Goal: Communication & Community: Participate in discussion

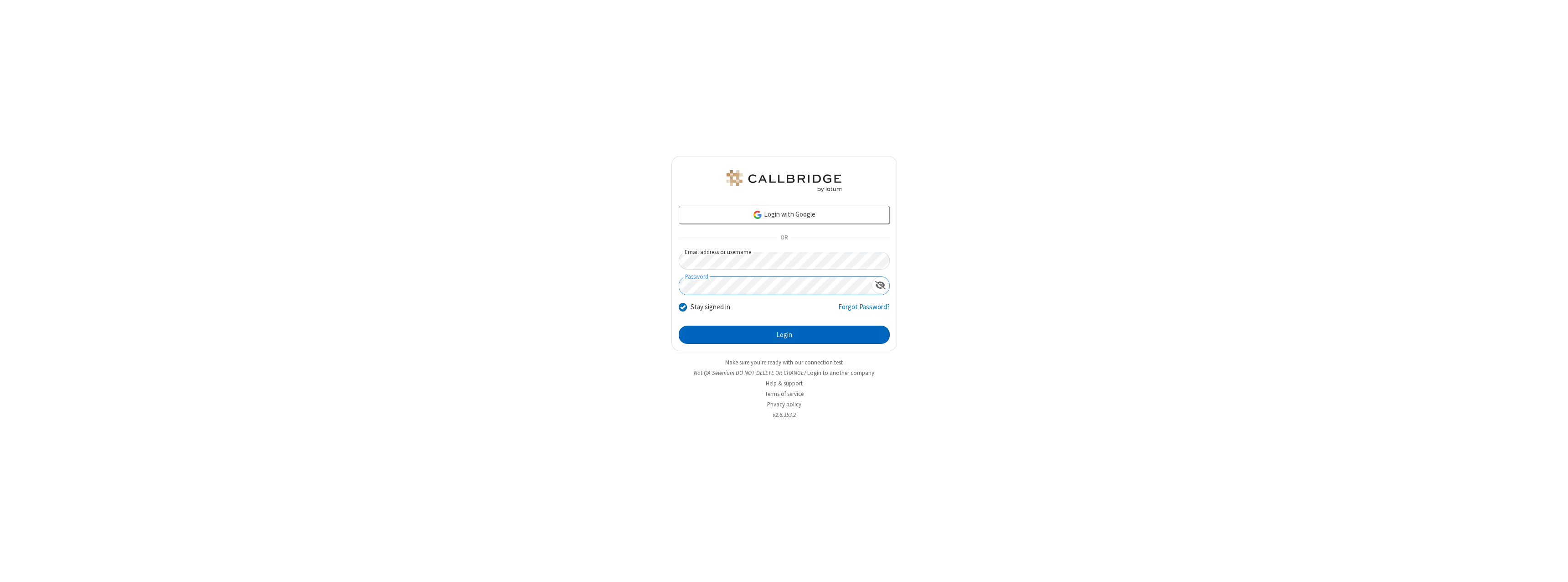
click at [784, 335] on button "Login" at bounding box center [784, 335] width 211 height 18
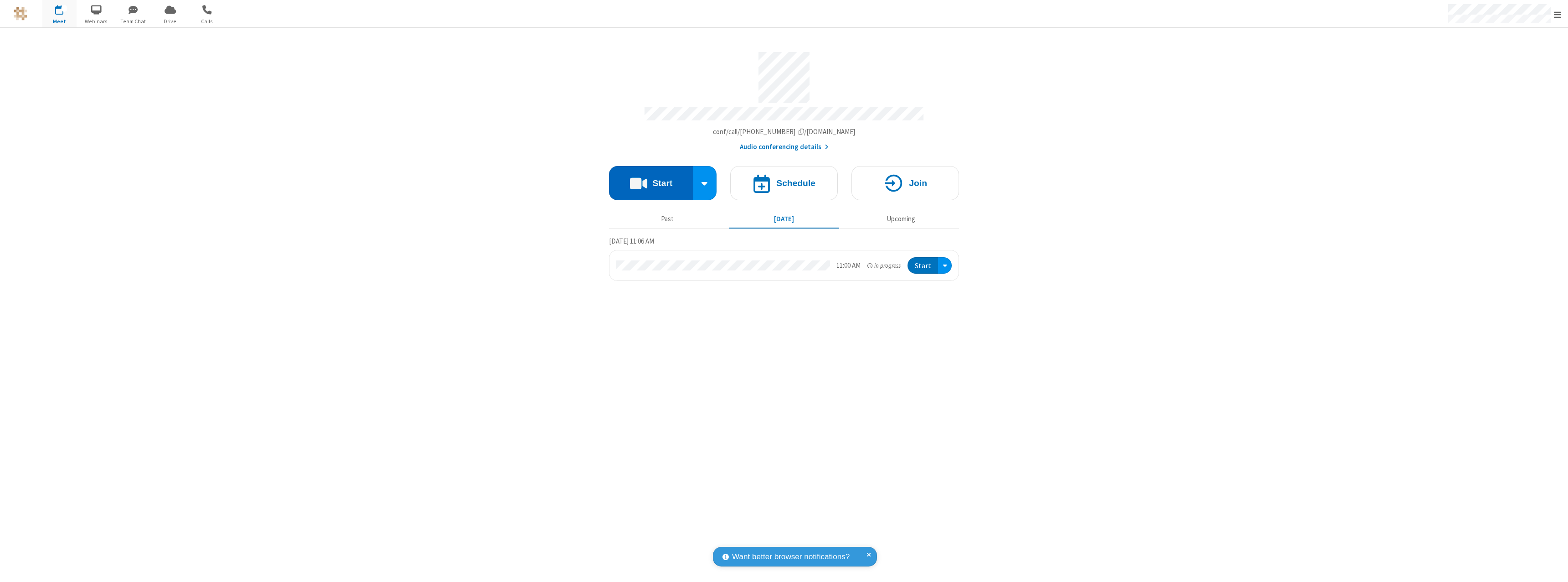
click at [651, 179] on button "Start" at bounding box center [651, 183] width 85 height 34
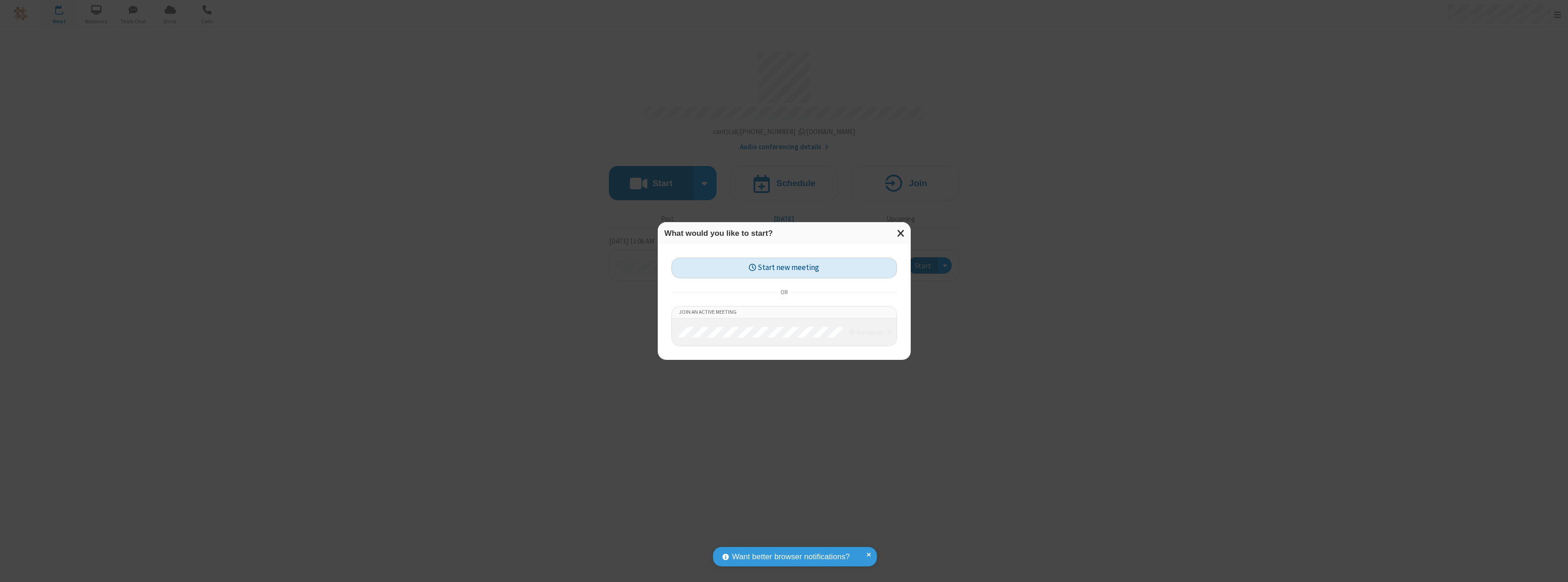
click at [784, 268] on button "Start new meeting" at bounding box center [784, 268] width 226 height 21
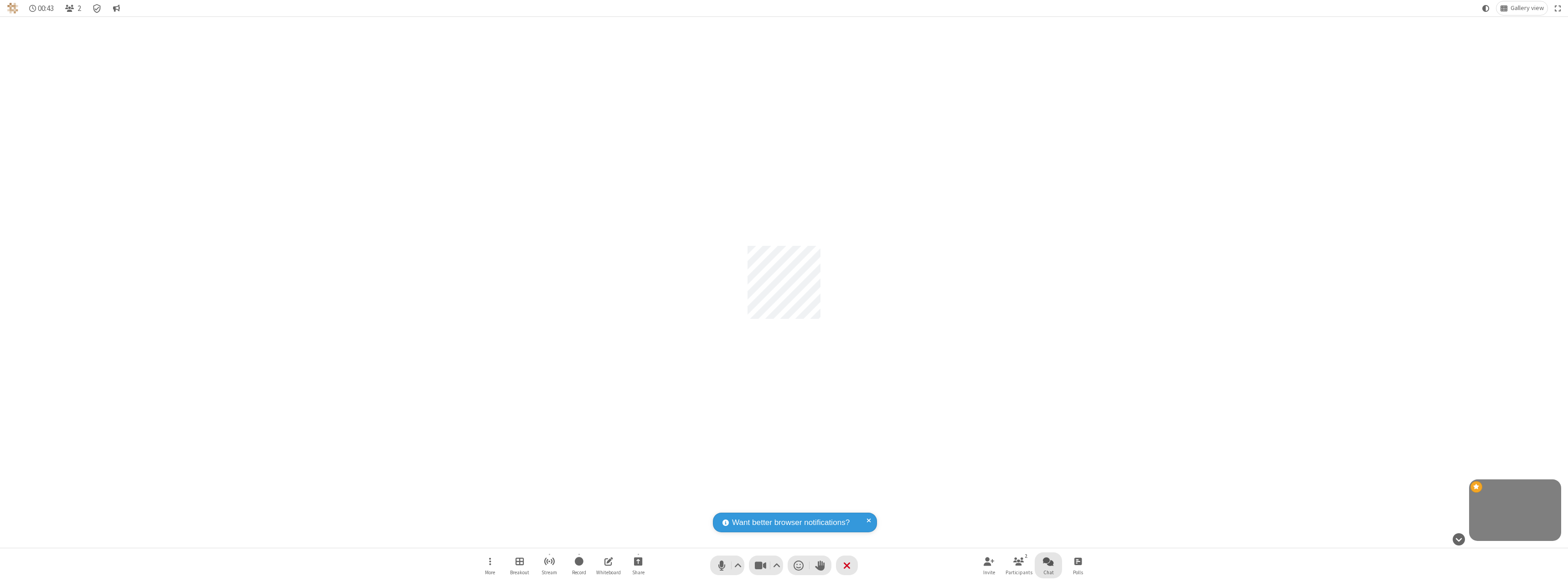
click at [1048, 561] on span "Open chat" at bounding box center [1048, 561] width 11 height 12
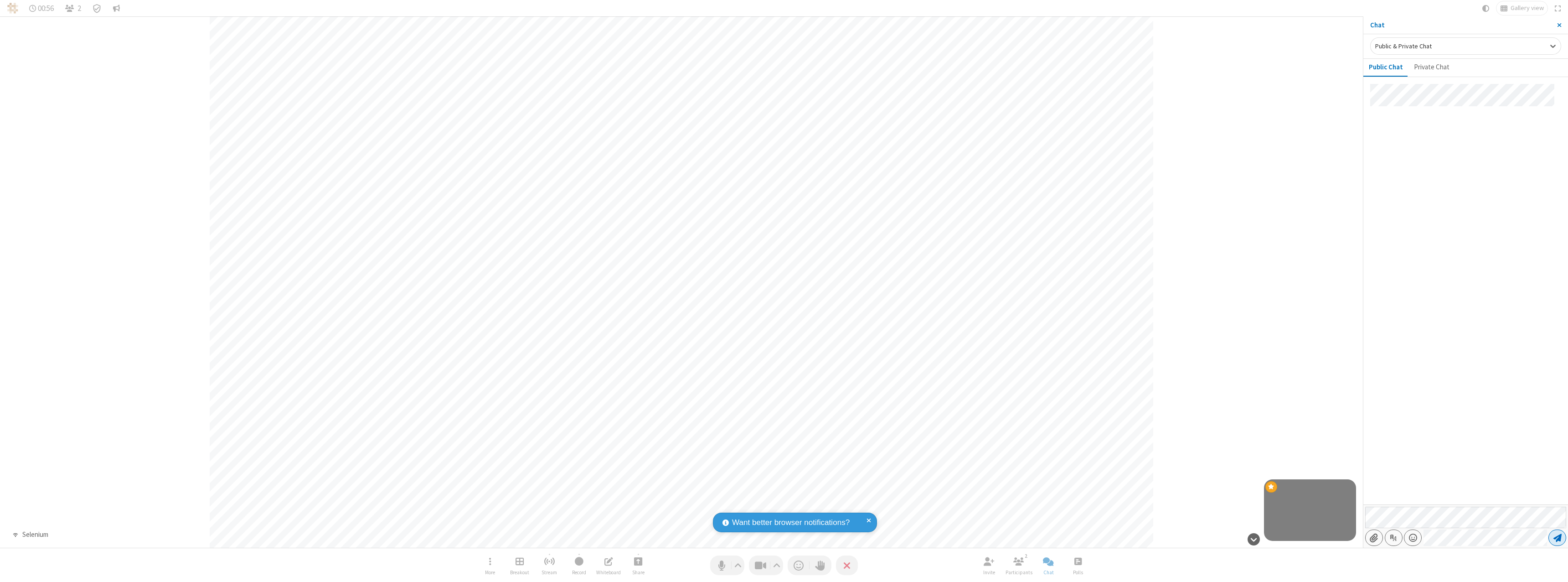
click at [1557, 538] on span "Send message" at bounding box center [1557, 537] width 8 height 9
click at [1559, 25] on span "Close sidebar" at bounding box center [1559, 25] width 4 height 7
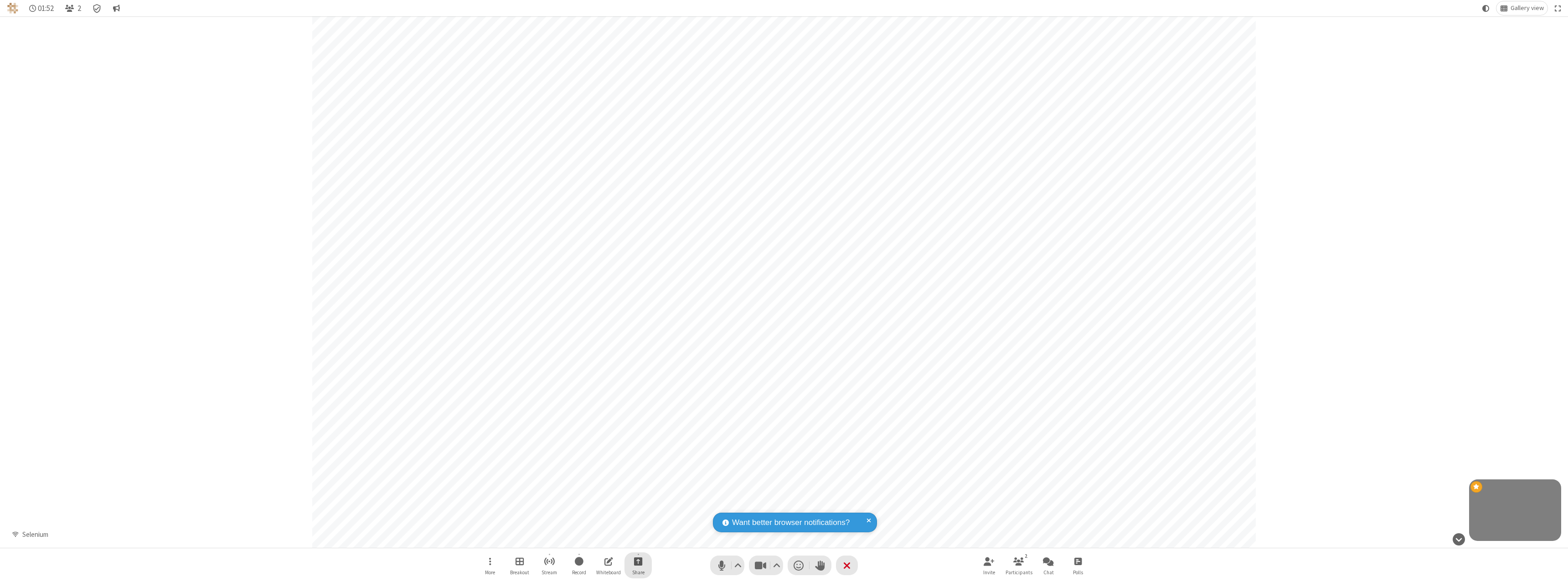
click at [638, 561] on span "Start sharing" at bounding box center [639, 561] width 9 height 12
click at [601, 539] on span "Share my screen" at bounding box center [601, 539] width 10 height 8
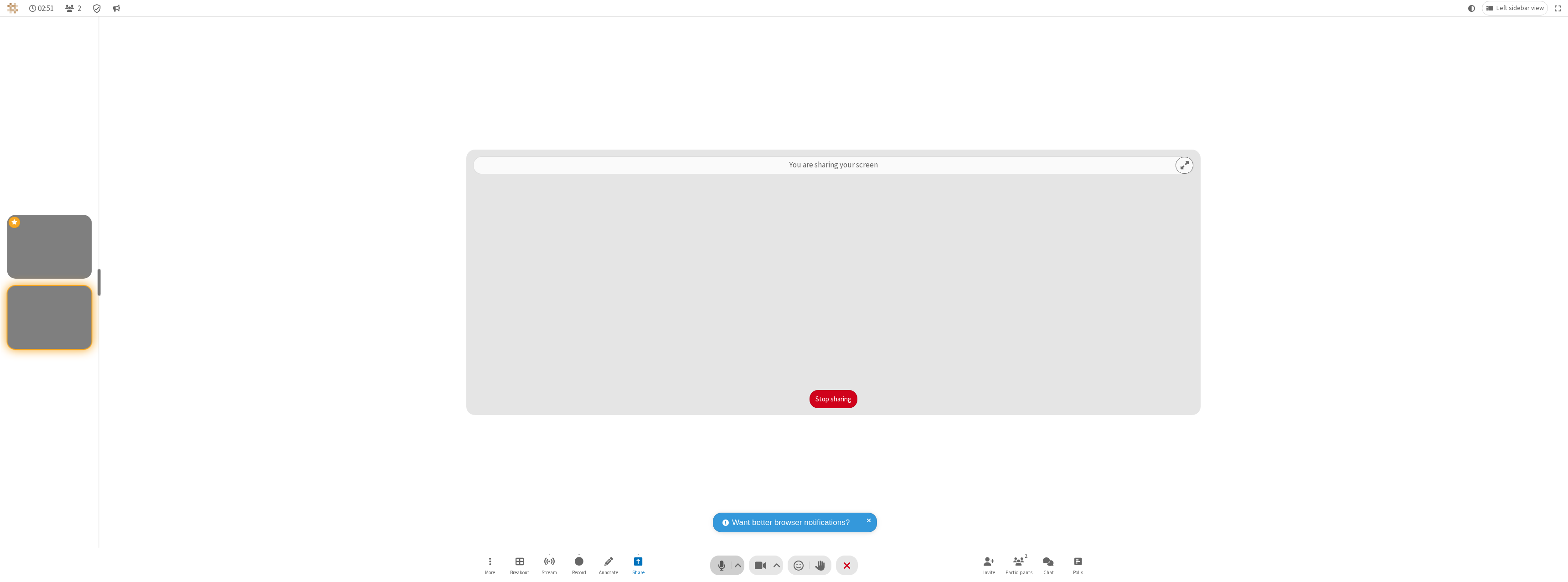
click at [727, 565] on span "Mute (⌘+Shift+A)" at bounding box center [721, 565] width 13 height 13
click at [727, 565] on span "Unmute (⌘+Shift+A)" at bounding box center [721, 565] width 13 height 13
click at [727, 565] on span "Mute (⌘+Shift+A)" at bounding box center [721, 565] width 13 height 13
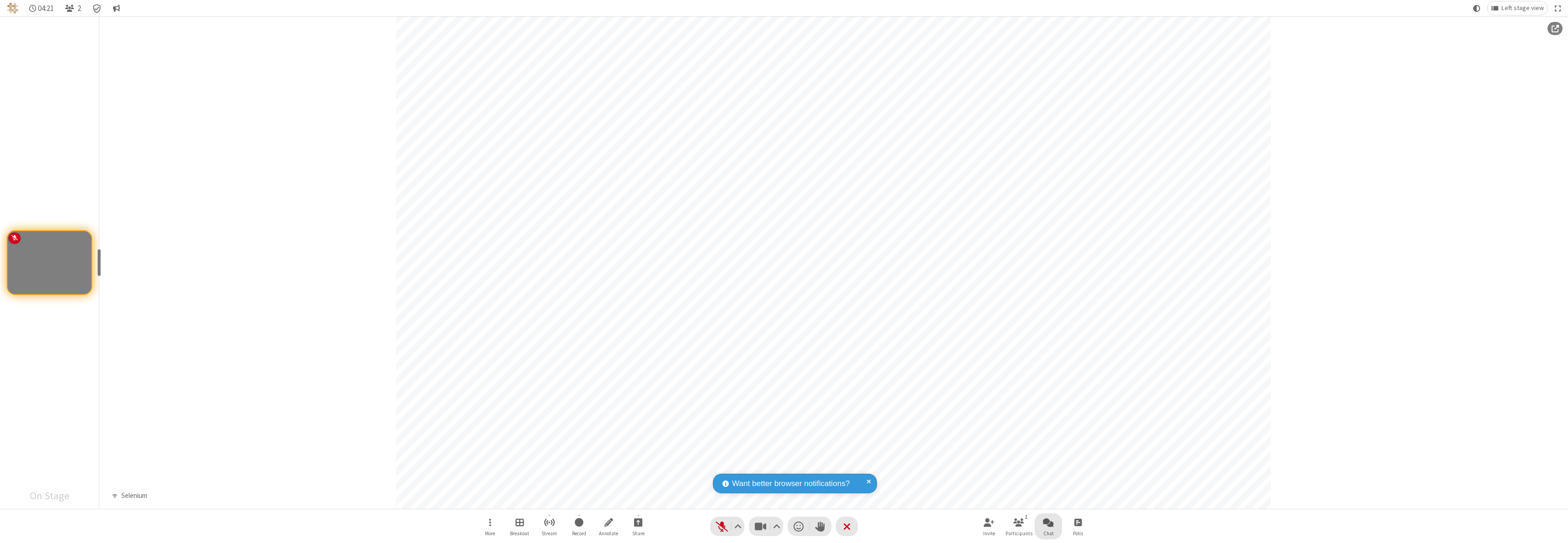
click at [1048, 522] on span "Open chat" at bounding box center [1048, 522] width 11 height 12
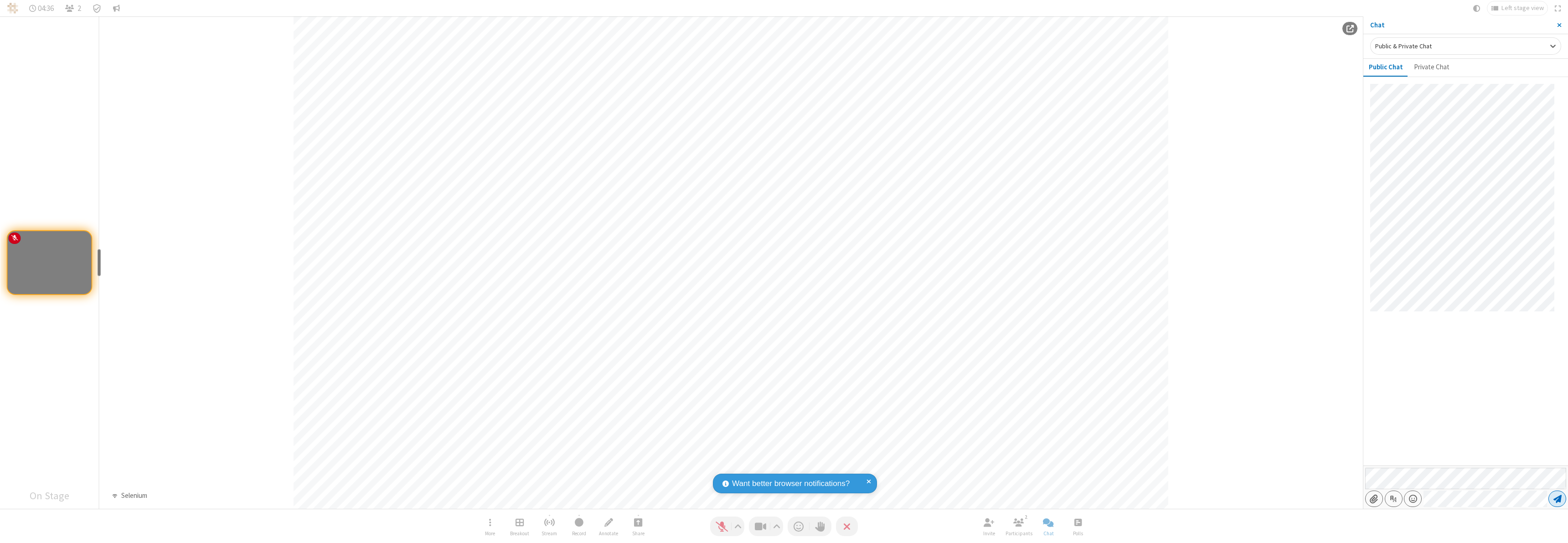
click at [1557, 499] on span "Send message" at bounding box center [1557, 499] width 8 height 9
click at [1559, 25] on span "Close sidebar" at bounding box center [1559, 25] width 4 height 7
